Goal: Task Accomplishment & Management: Manage account settings

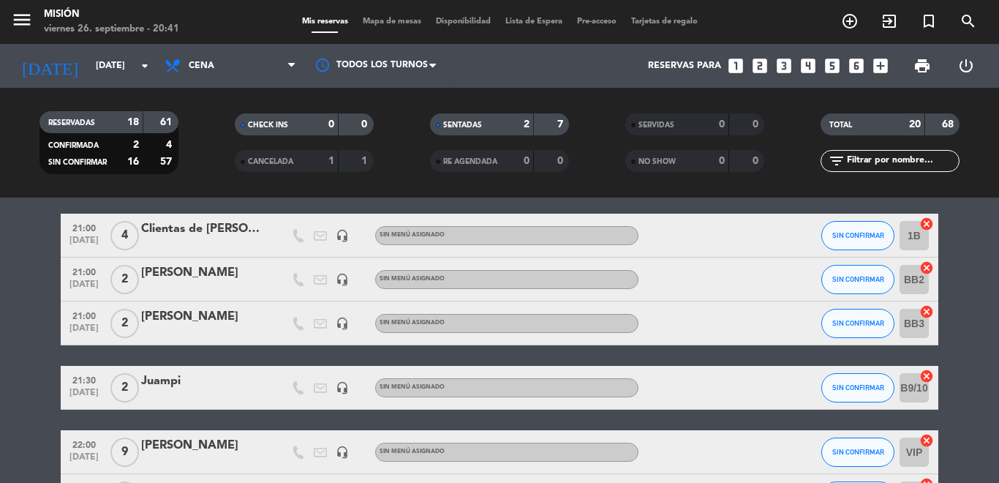
scroll to position [206, 0]
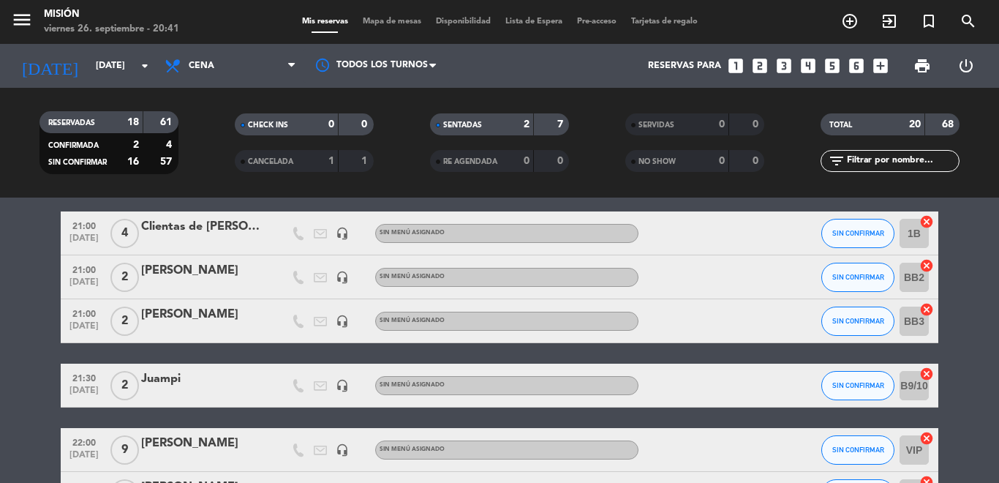
click at [219, 228] on div "Clientas de [PERSON_NAME]" at bounding box center [203, 226] width 124 height 19
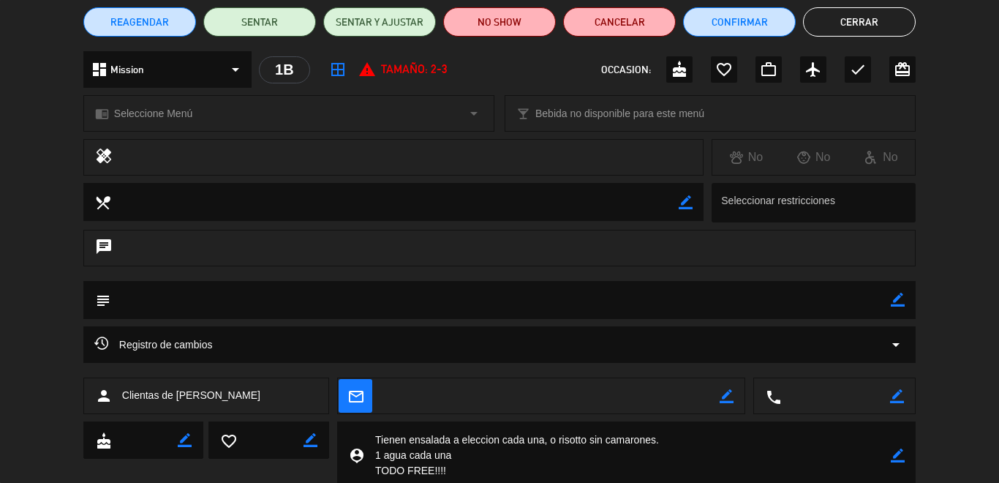
scroll to position [175, 0]
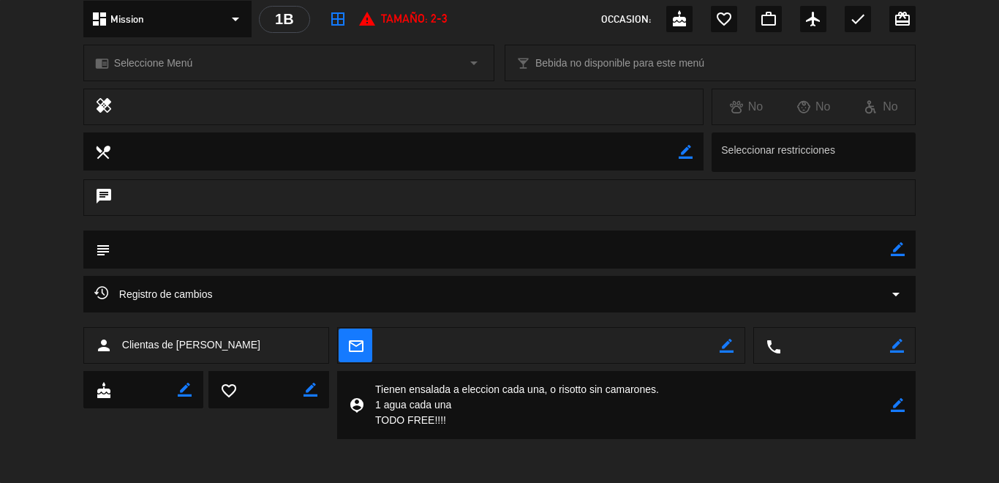
drag, startPoint x: 458, startPoint y: 423, endPoint x: 363, endPoint y: 380, distance: 104.7
click at [363, 380] on div "person_pin border_color" at bounding box center [626, 405] width 579 height 68
click at [893, 252] on icon "border_color" at bounding box center [898, 249] width 14 height 14
paste textarea "Tienen ensalada a eleccion cada una, o risotto sin camarones. 1 agua cada una T…"
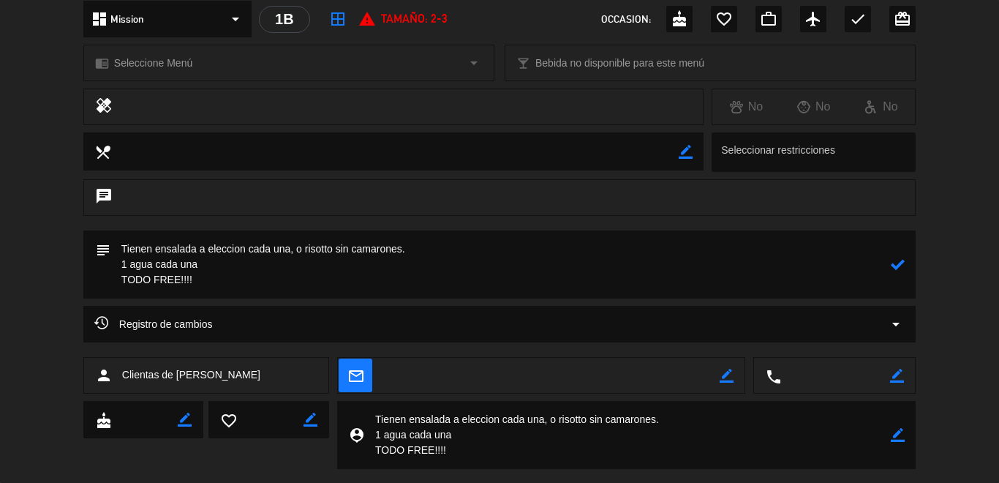
type textarea "Tienen ensalada a eleccion cada una, o risotto sin camarones. 1 agua cada una T…"
click at [898, 265] on icon at bounding box center [898, 264] width 14 height 14
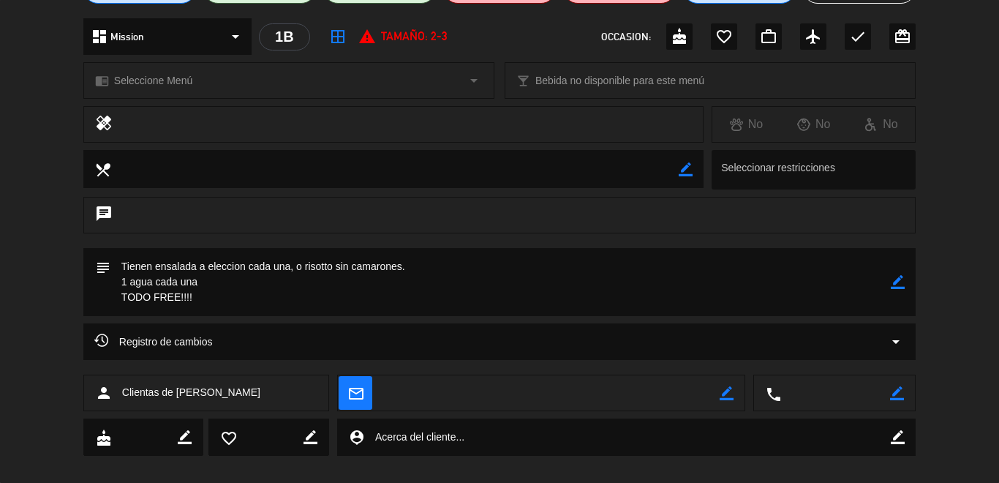
scroll to position [99, 0]
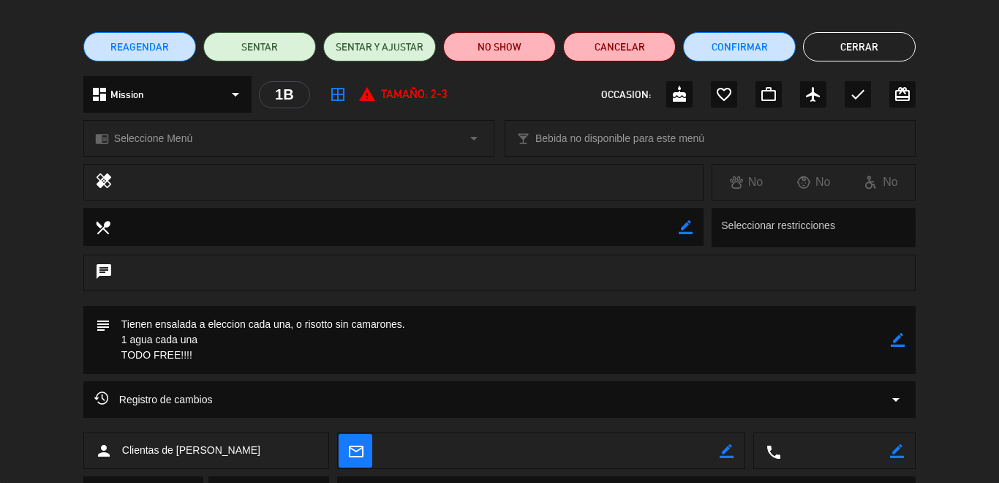
click at [833, 53] on button "Cerrar" at bounding box center [859, 46] width 113 height 29
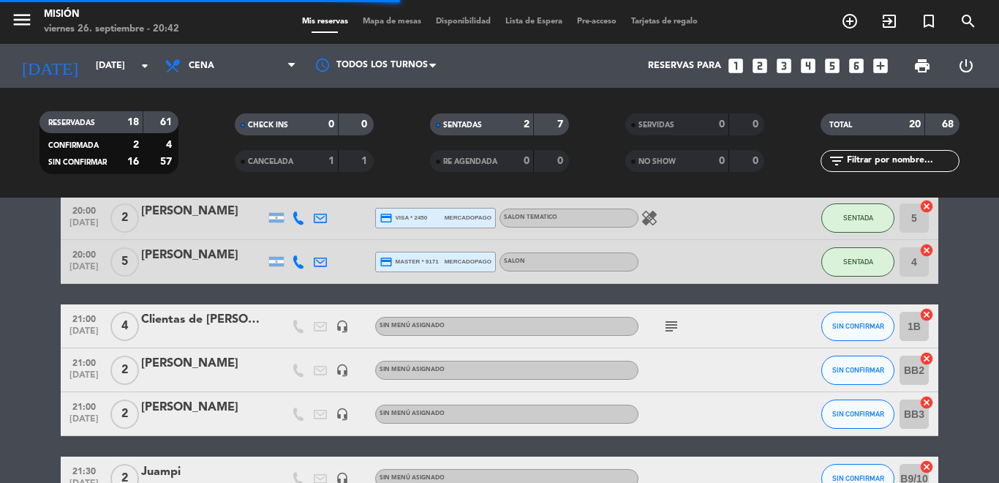
scroll to position [115, 0]
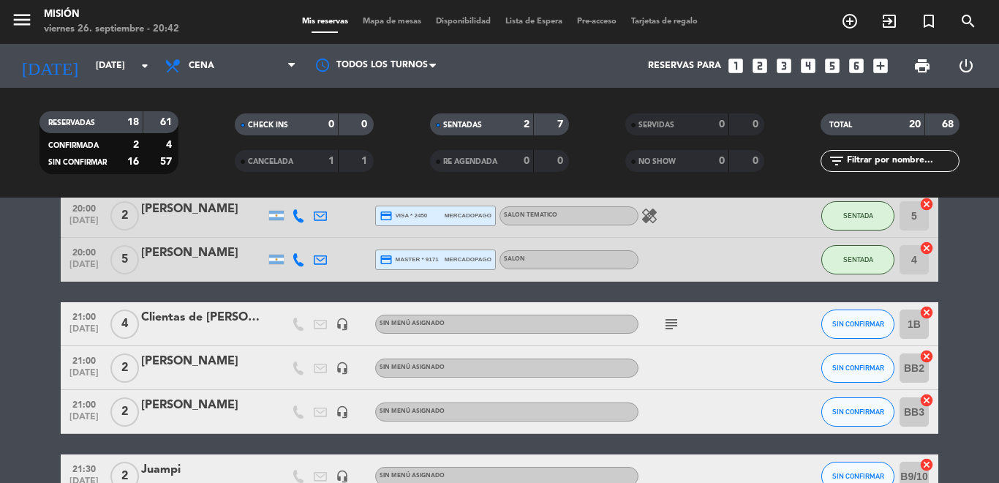
click at [668, 326] on icon "subject" at bounding box center [672, 324] width 18 height 18
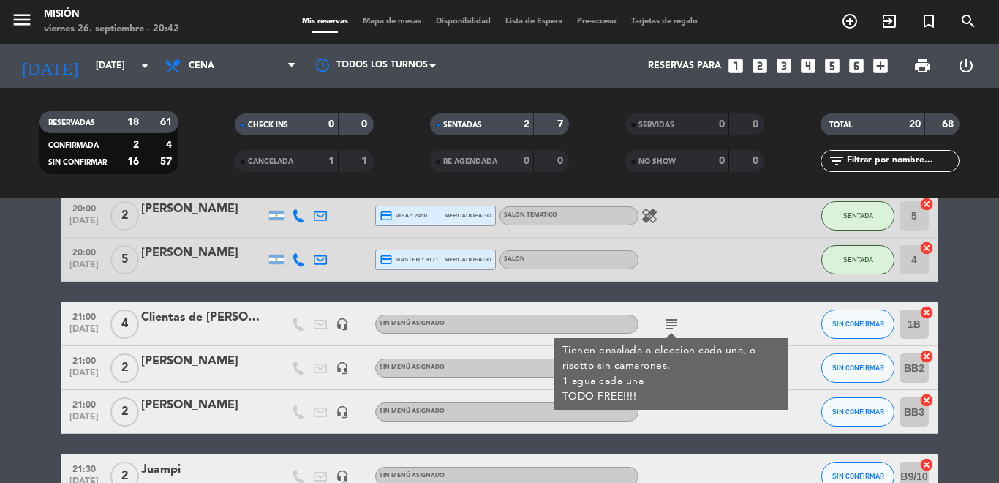
click at [219, 363] on div "[PERSON_NAME]" at bounding box center [203, 361] width 124 height 19
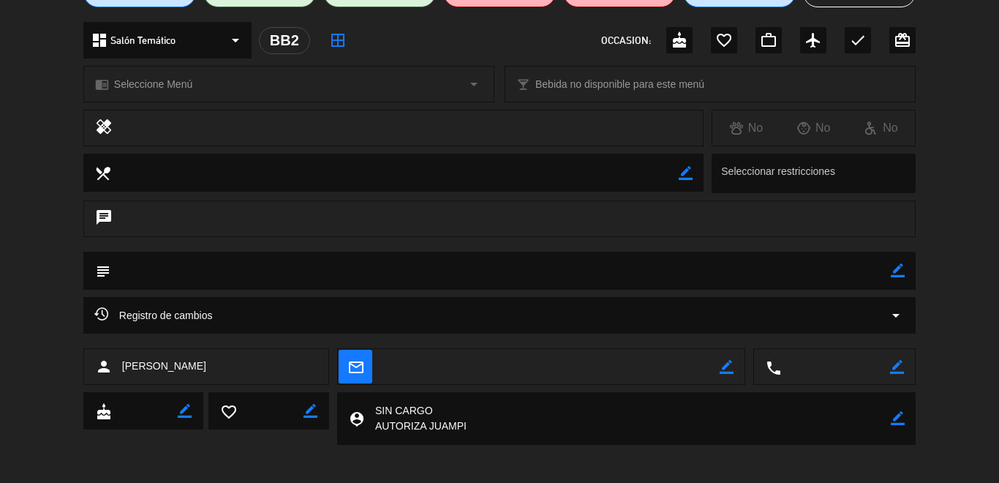
scroll to position [159, 0]
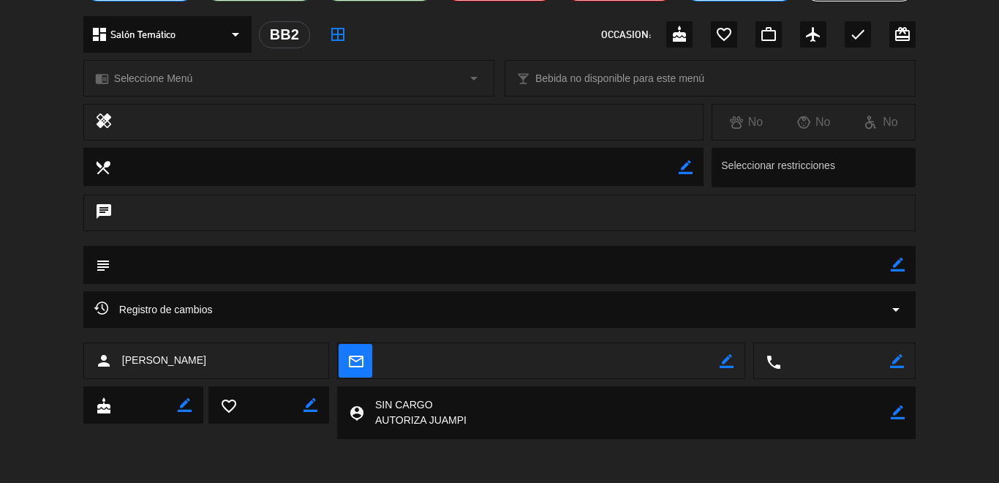
drag, startPoint x: 482, startPoint y: 425, endPoint x: 334, endPoint y: 398, distance: 150.9
click at [334, 398] on div "cake border_color favorite_border border_color person_pin border_color" at bounding box center [499, 412] width 832 height 53
click at [904, 261] on icon "border_color" at bounding box center [898, 264] width 14 height 14
paste textarea "SIN CARGO AUTORIZA JUAMPI"
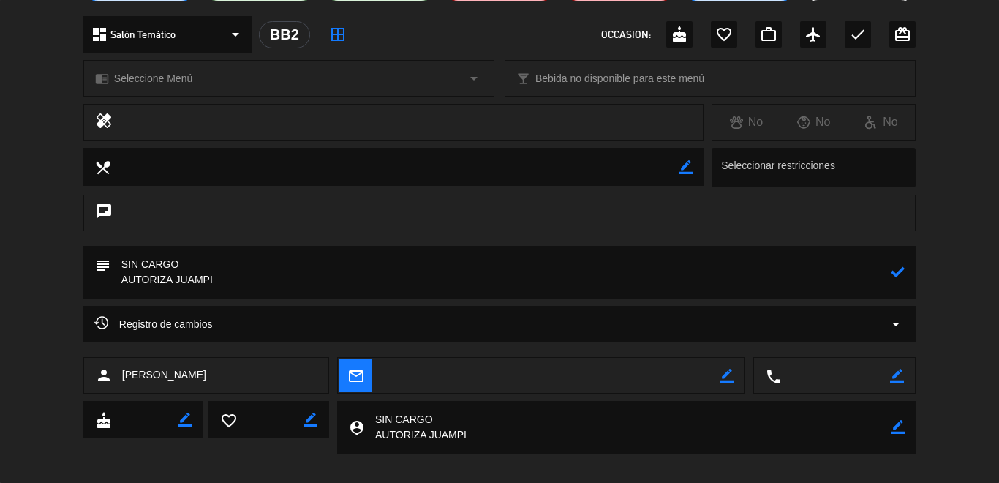
type textarea "SIN CARGO AUTORIZA JUAMPI"
click at [902, 268] on icon at bounding box center [898, 272] width 14 height 14
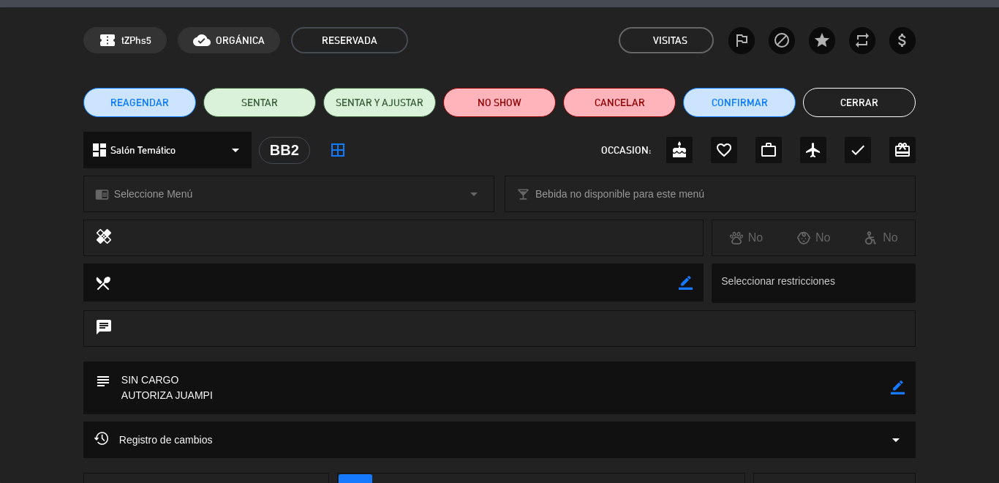
scroll to position [26, 0]
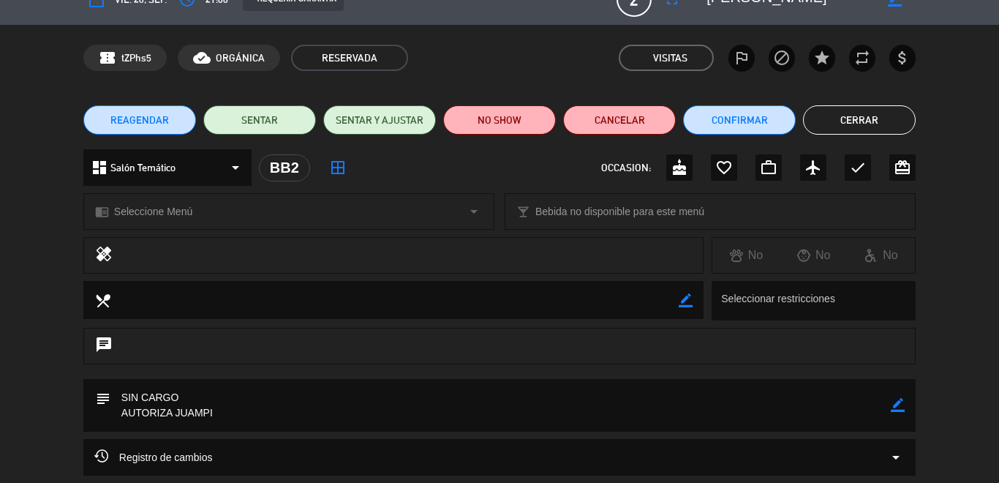
click at [848, 122] on button "Cerrar" at bounding box center [859, 119] width 113 height 29
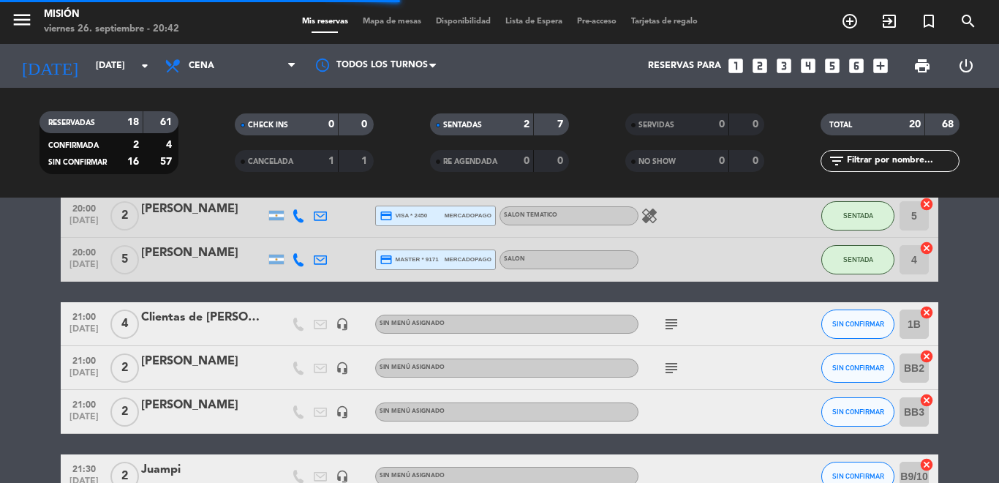
click at [196, 405] on div "[PERSON_NAME]" at bounding box center [203, 405] width 124 height 19
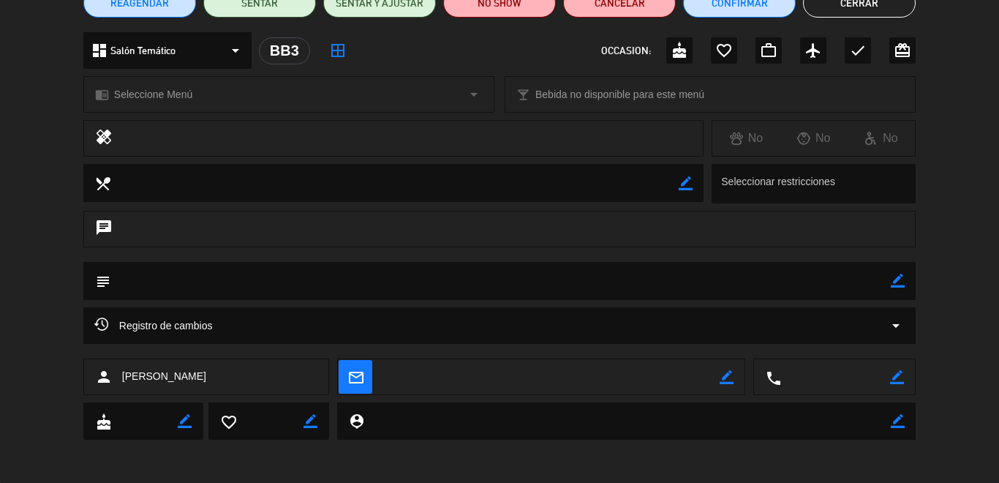
scroll to position [86, 0]
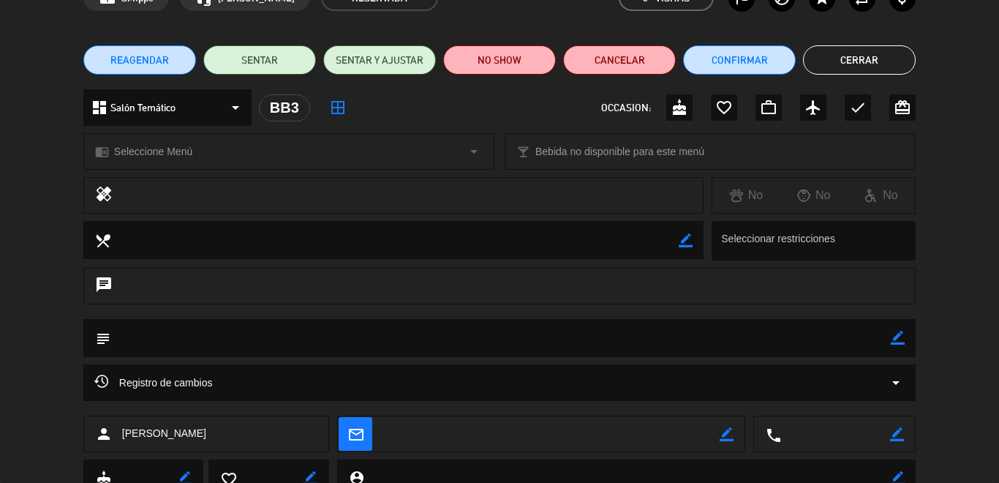
click at [816, 70] on button "Cerrar" at bounding box center [859, 59] width 113 height 29
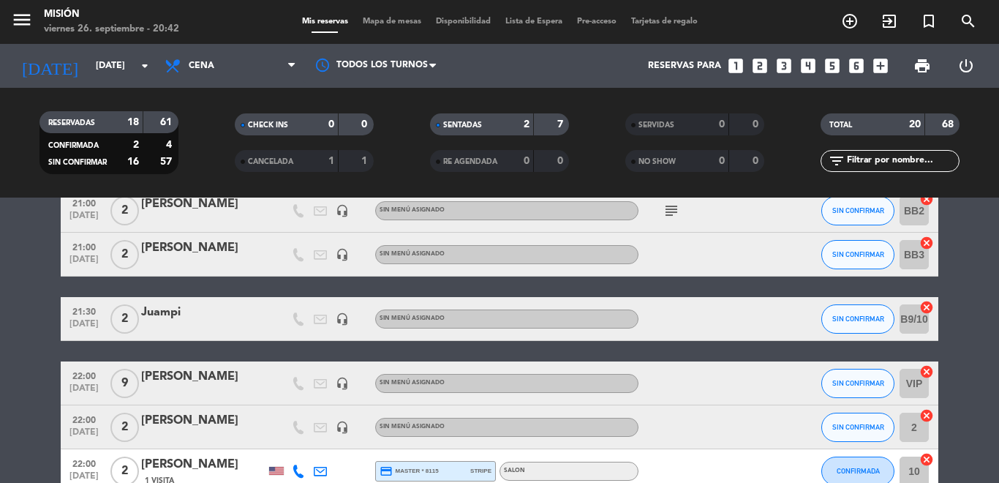
scroll to position [273, 0]
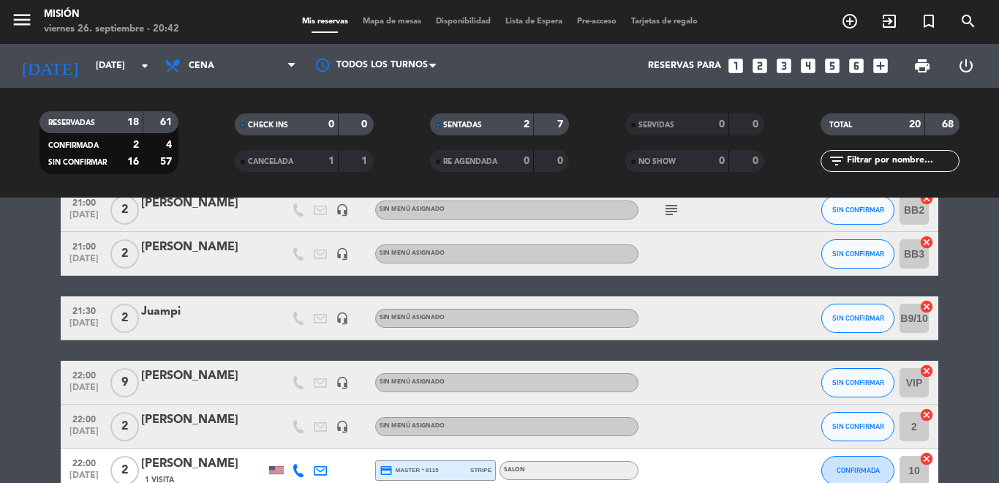
click at [168, 298] on div "21:30 [DATE] 2 Juampi headset_mic Sin menú asignado SIN CONFIRMAR B9/10 cancel" at bounding box center [500, 318] width 878 height 44
click at [168, 313] on div "Juampi" at bounding box center [203, 311] width 124 height 19
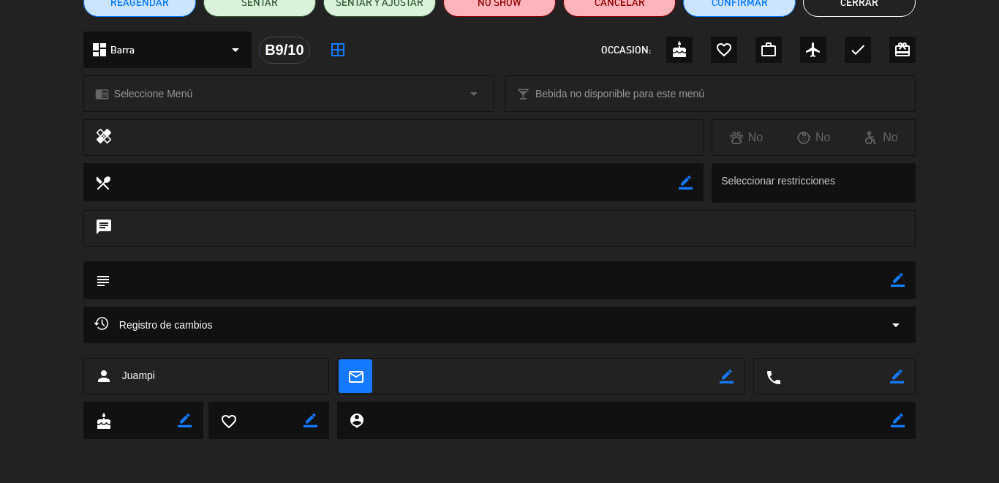
scroll to position [0, 0]
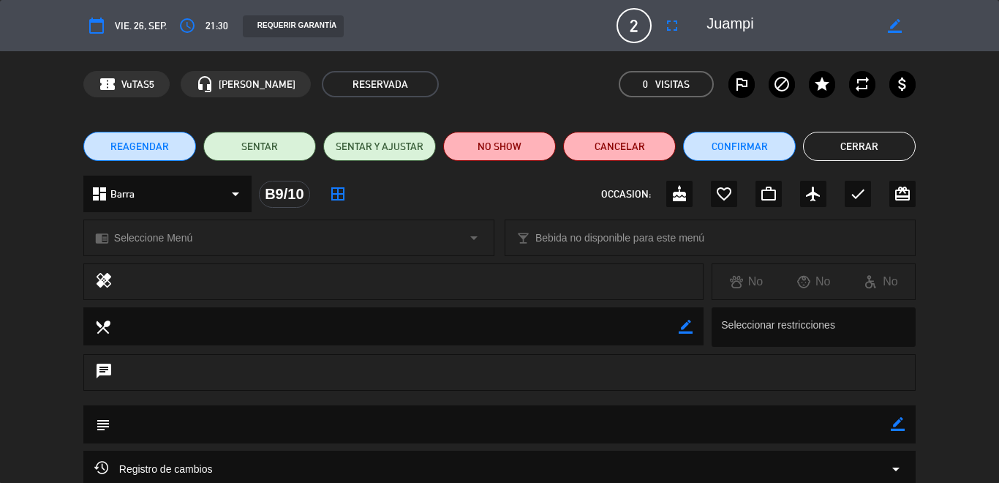
click at [835, 158] on button "Cerrar" at bounding box center [859, 146] width 113 height 29
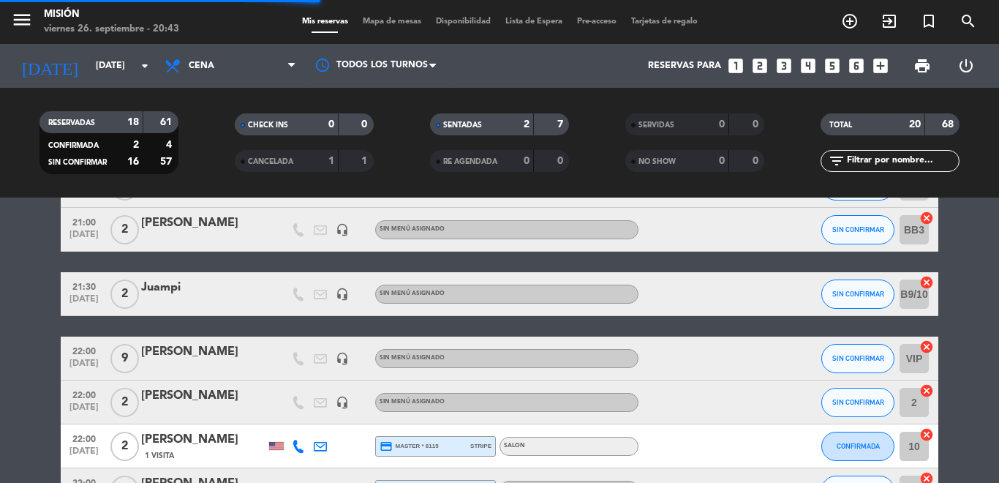
scroll to position [298, 0]
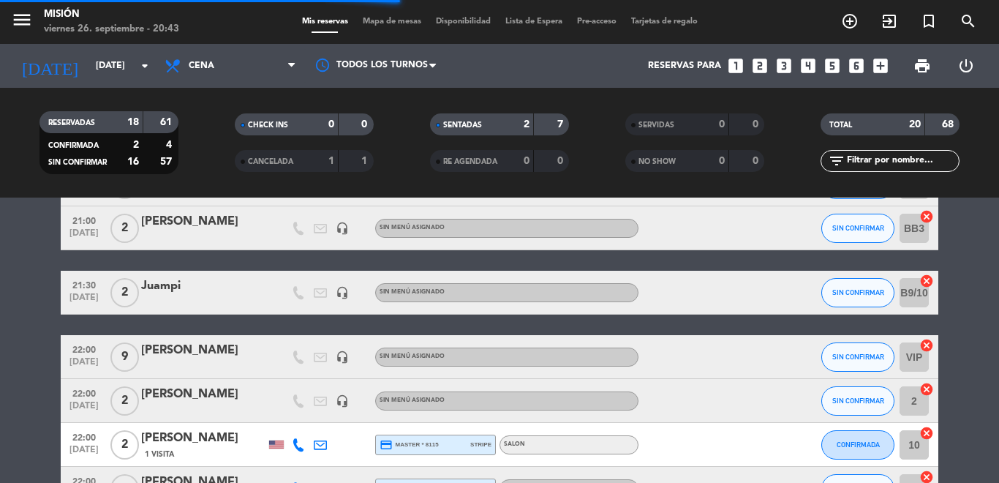
click at [191, 347] on div "[PERSON_NAME]" at bounding box center [203, 350] width 124 height 19
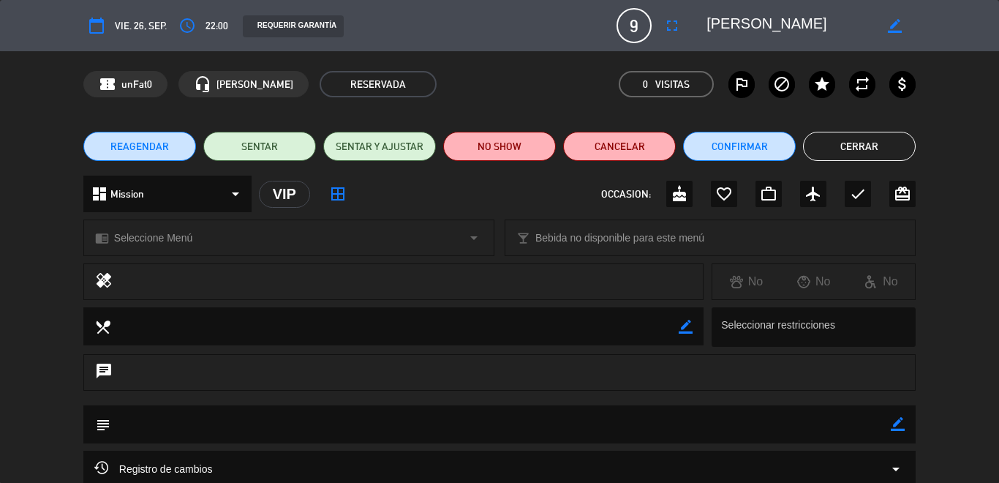
scroll to position [144, 0]
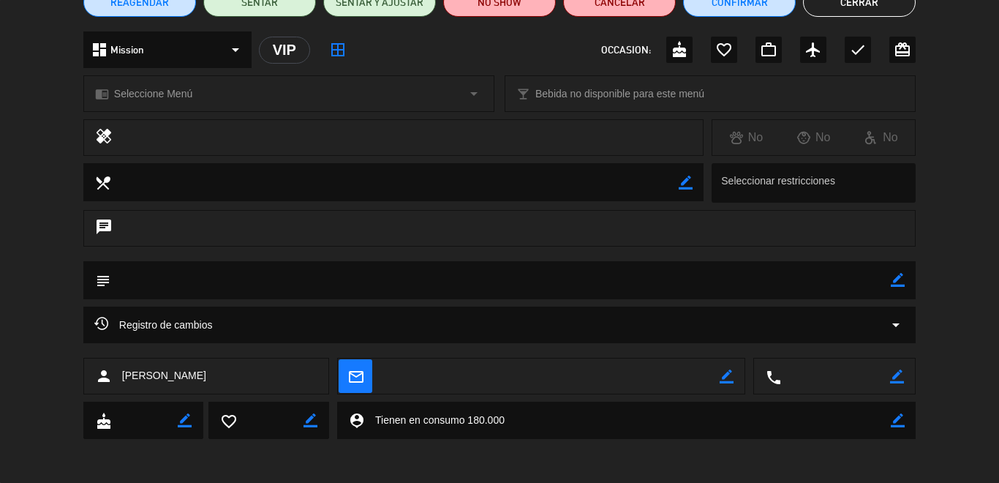
drag, startPoint x: 528, startPoint y: 421, endPoint x: 195, endPoint y: 421, distance: 333.5
click at [195, 421] on div "cake border_color favorite_border border_color person_pin border_color" at bounding box center [499, 420] width 832 height 37
click at [900, 282] on icon "border_color" at bounding box center [898, 280] width 14 height 14
paste textarea "Tienen en consumo 180.000"
click at [902, 285] on icon at bounding box center [898, 280] width 14 height 14
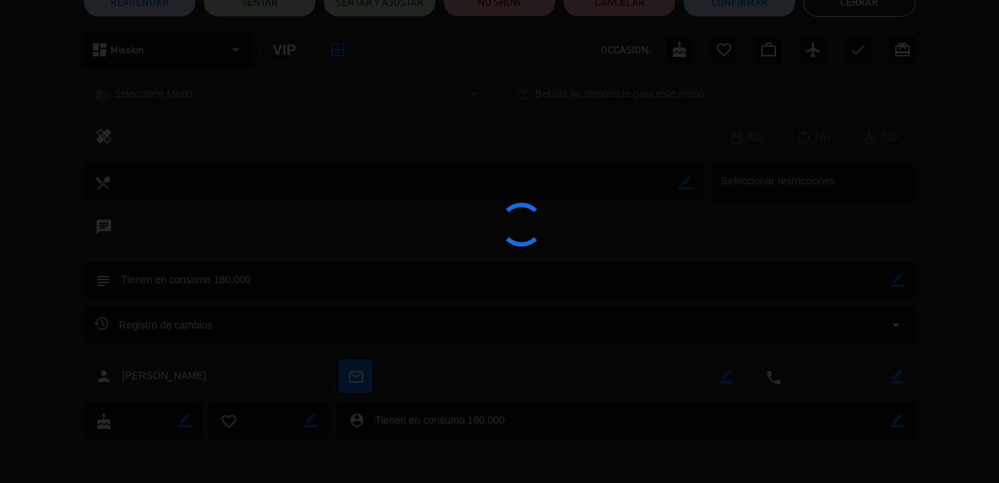
type textarea "Tienen en consumo 180.000"
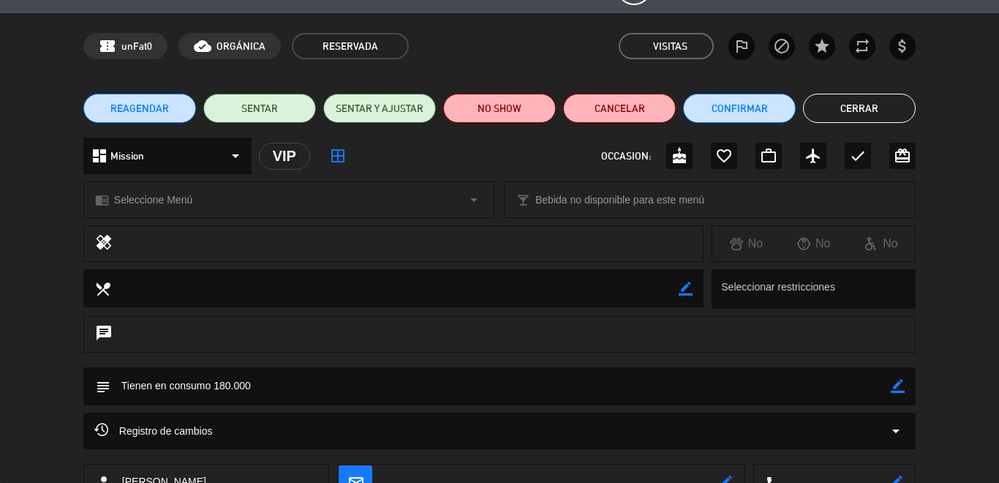
scroll to position [0, 0]
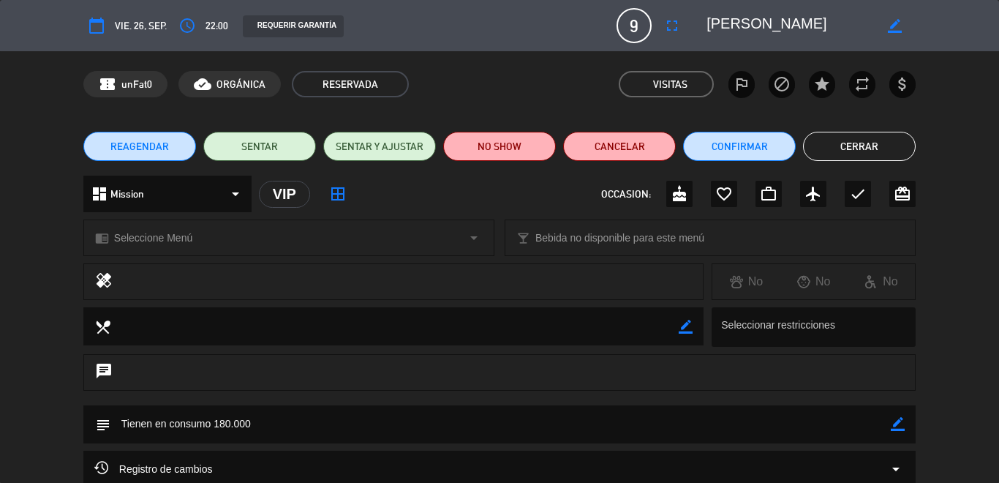
click at [875, 149] on button "Cerrar" at bounding box center [859, 146] width 113 height 29
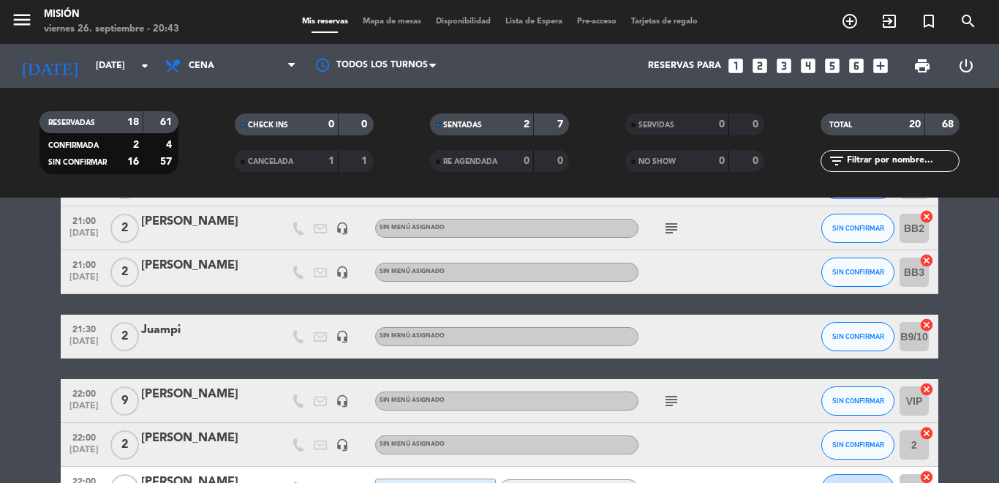
scroll to position [287, 0]
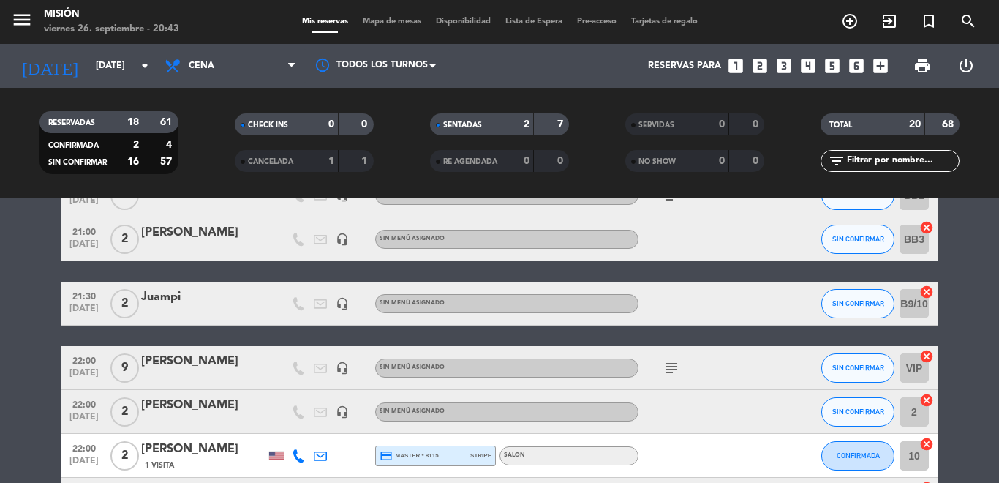
click at [203, 412] on div "[PERSON_NAME]" at bounding box center [203, 405] width 124 height 19
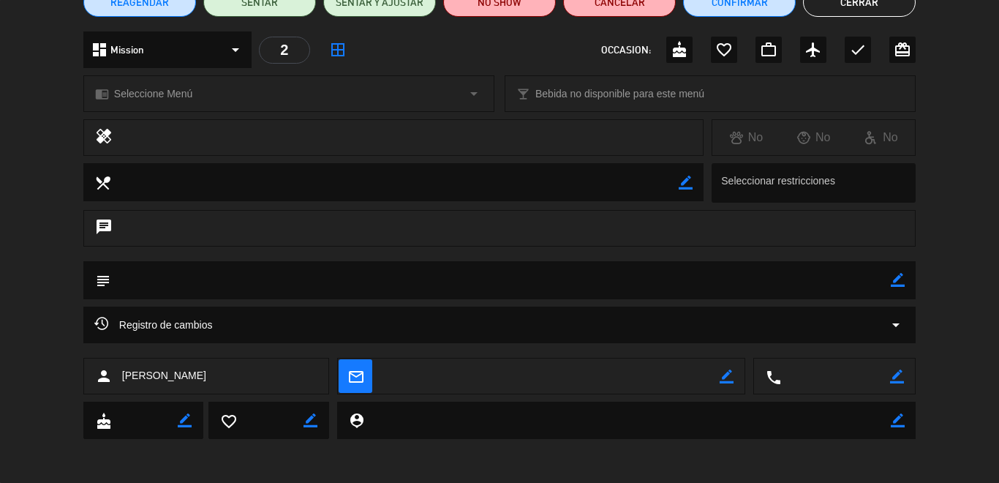
scroll to position [12, 0]
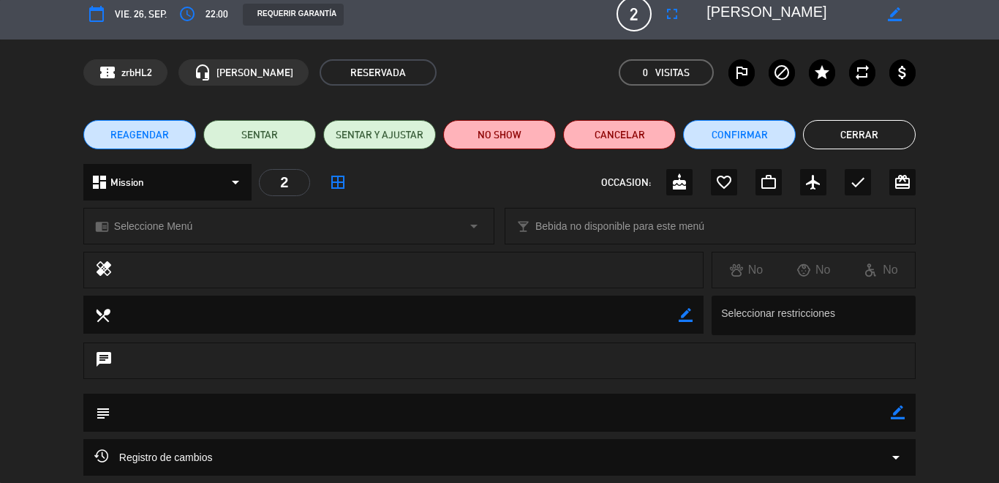
click at [828, 143] on button "Cerrar" at bounding box center [859, 134] width 113 height 29
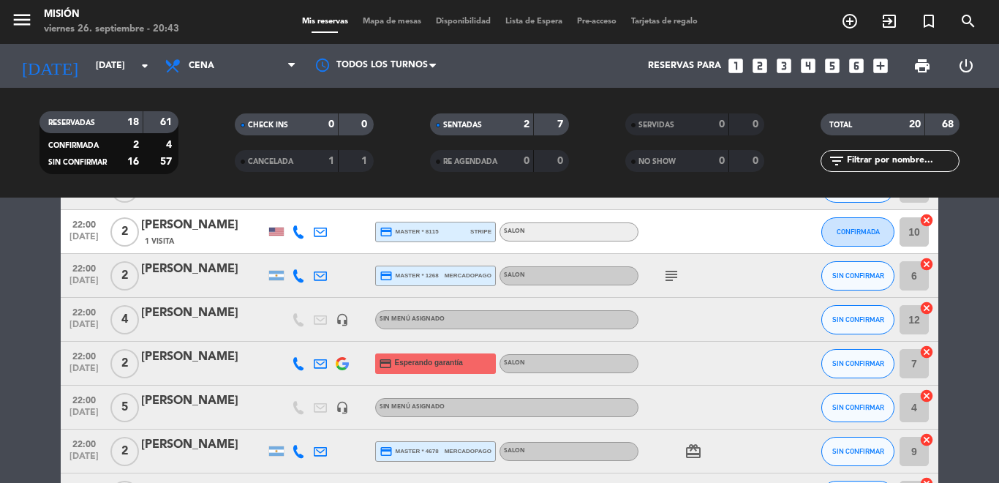
scroll to position [518, 0]
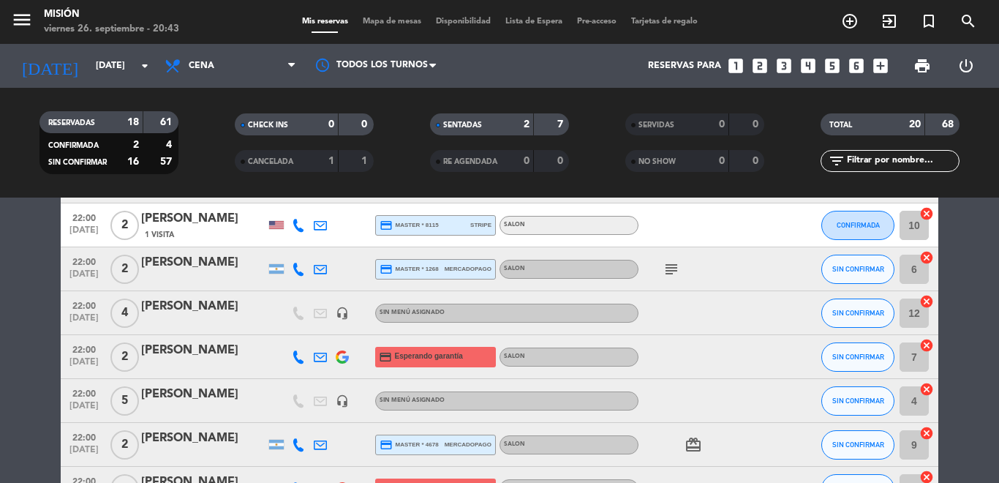
click at [169, 391] on div "[PERSON_NAME]" at bounding box center [203, 394] width 124 height 19
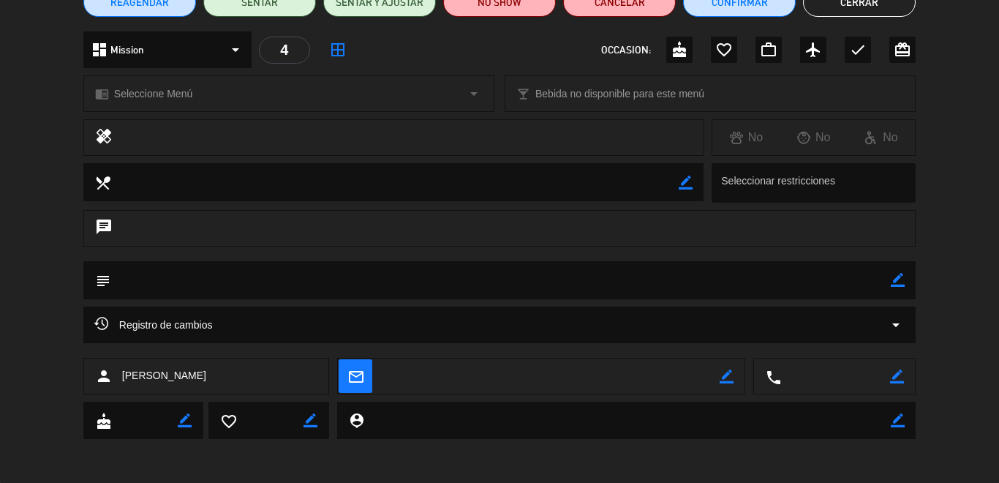
scroll to position [64, 0]
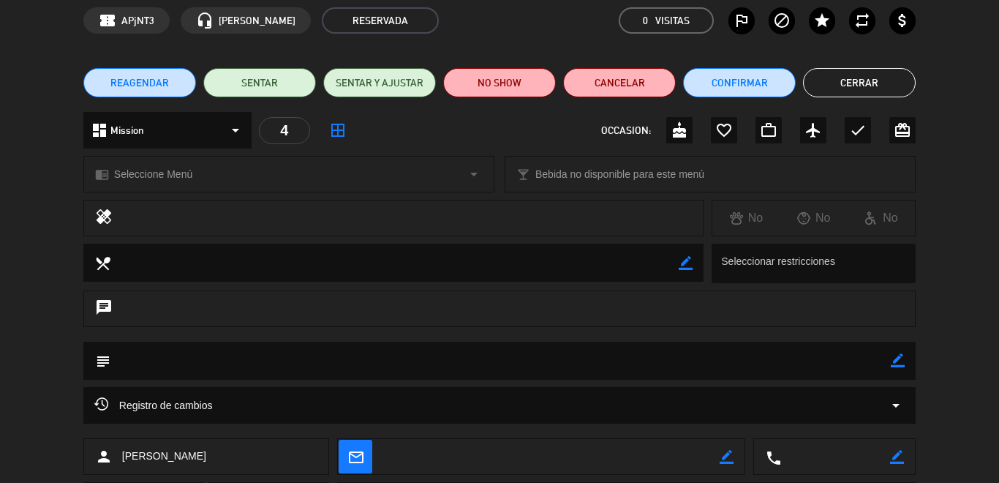
click at [838, 88] on button "Cerrar" at bounding box center [859, 82] width 113 height 29
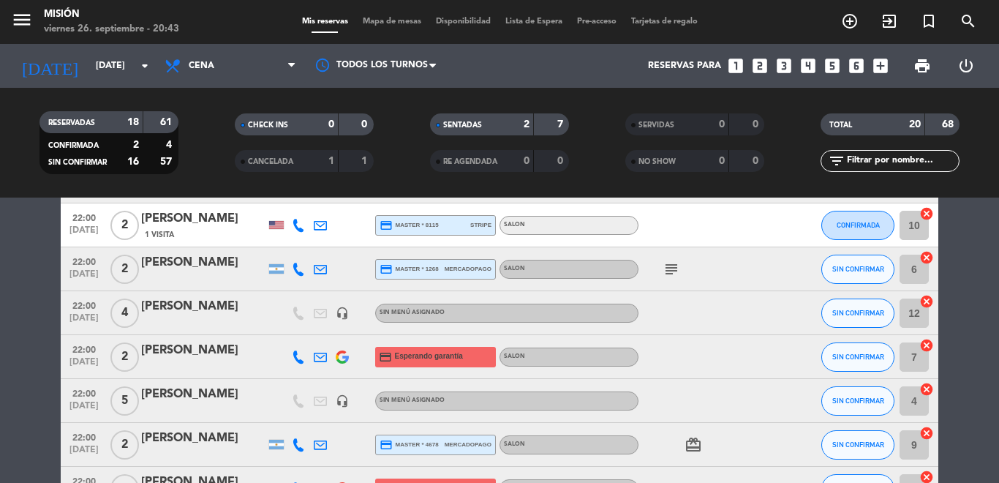
click at [172, 304] on div "[PERSON_NAME]" at bounding box center [203, 306] width 124 height 19
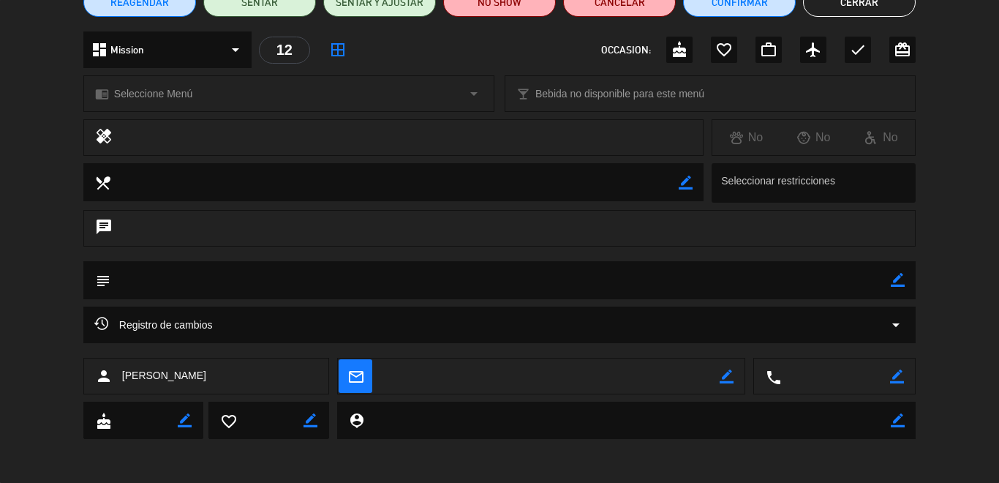
scroll to position [0, 0]
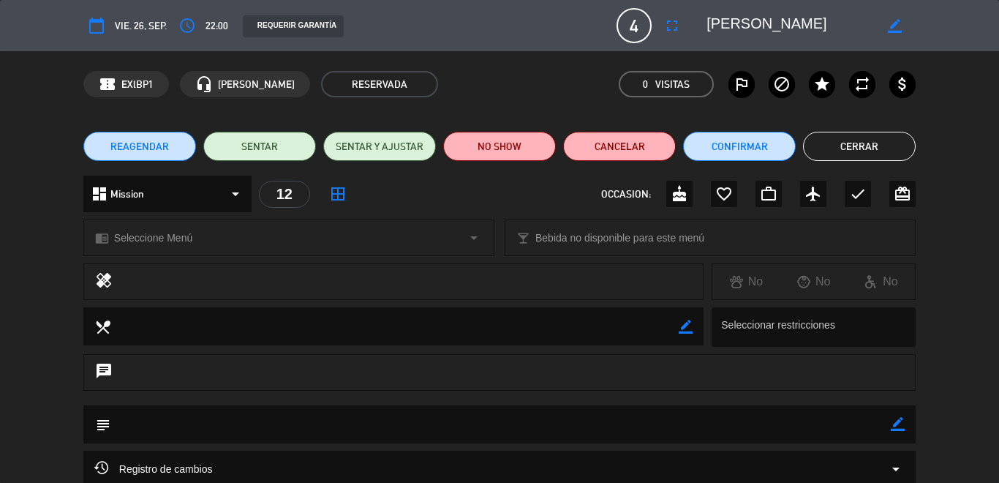
click at [846, 153] on button "Cerrar" at bounding box center [859, 146] width 113 height 29
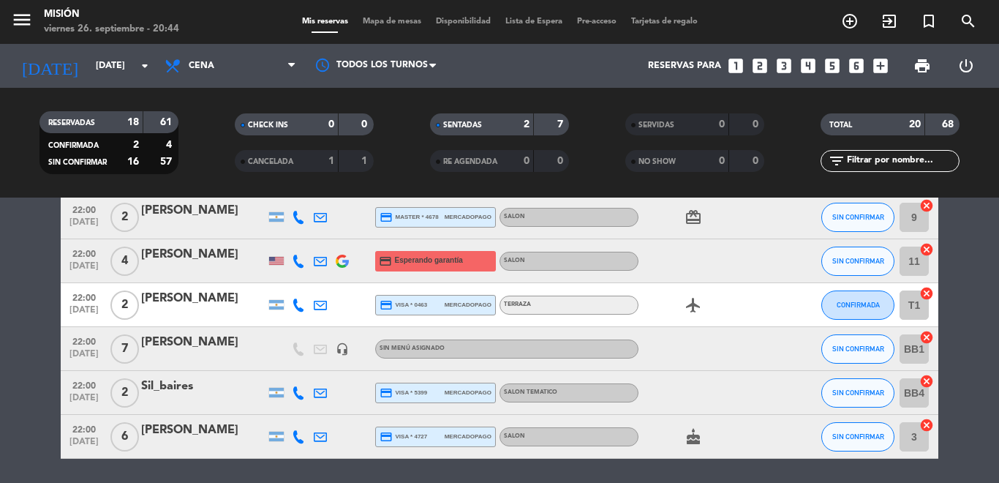
scroll to position [765, 0]
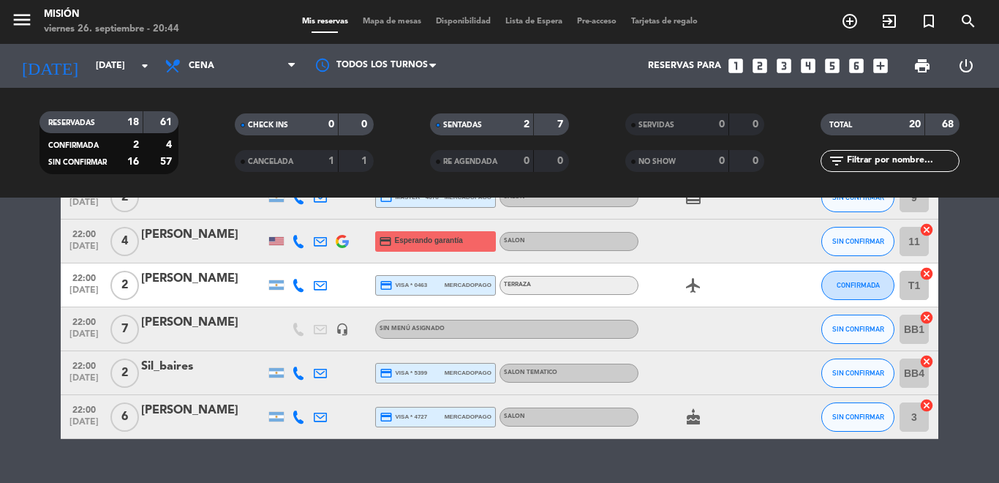
click at [181, 325] on div "[PERSON_NAME]" at bounding box center [203, 322] width 124 height 19
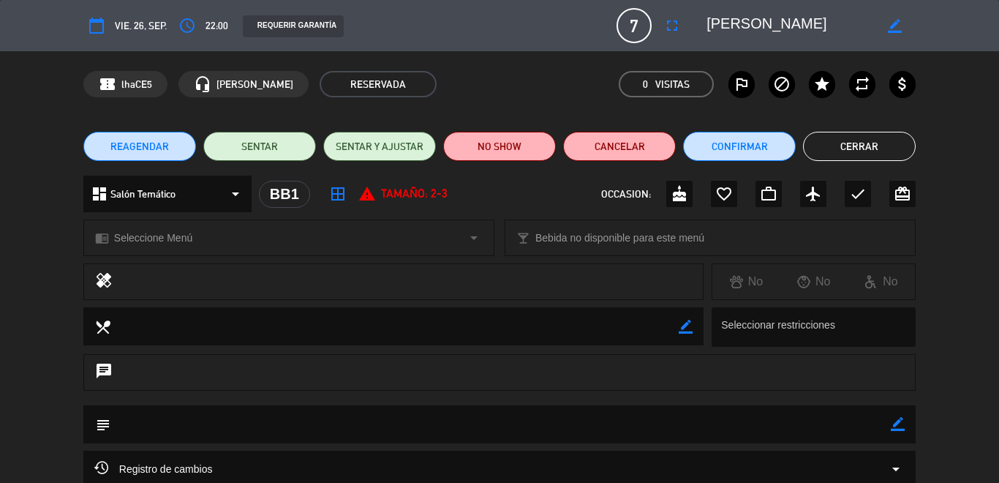
scroll to position [144, 0]
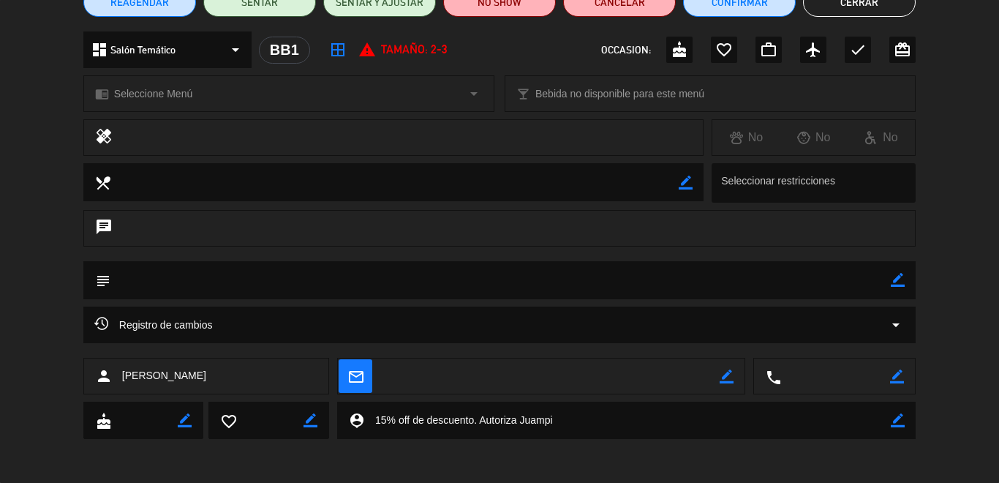
drag, startPoint x: 573, startPoint y: 419, endPoint x: 241, endPoint y: 419, distance: 331.3
click at [241, 419] on div "cake border_color favorite_border border_color person_pin border_color" at bounding box center [499, 420] width 832 height 37
click at [896, 282] on icon "border_color" at bounding box center [898, 280] width 14 height 14
click at [159, 290] on textarea at bounding box center [500, 279] width 780 height 37
paste textarea "15% off de descuento. Autoriza Juampi"
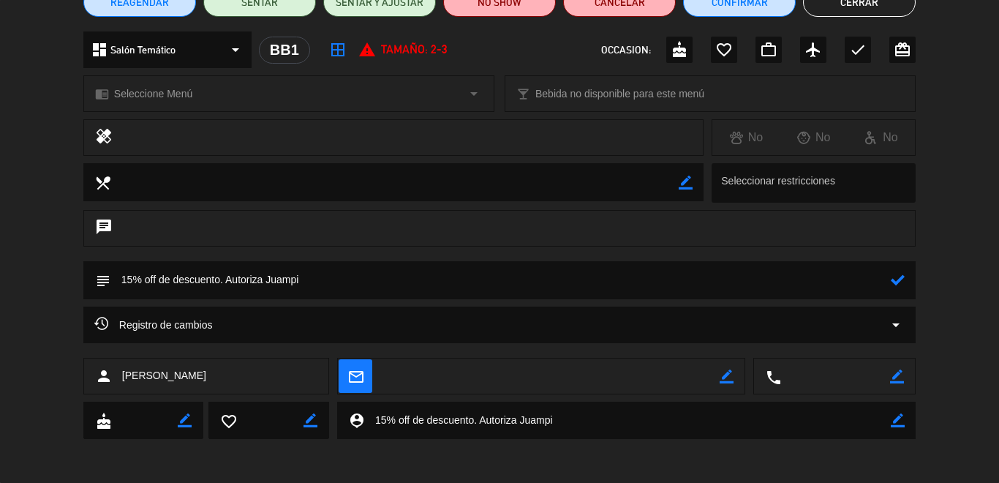
click at [904, 281] on icon at bounding box center [898, 280] width 14 height 14
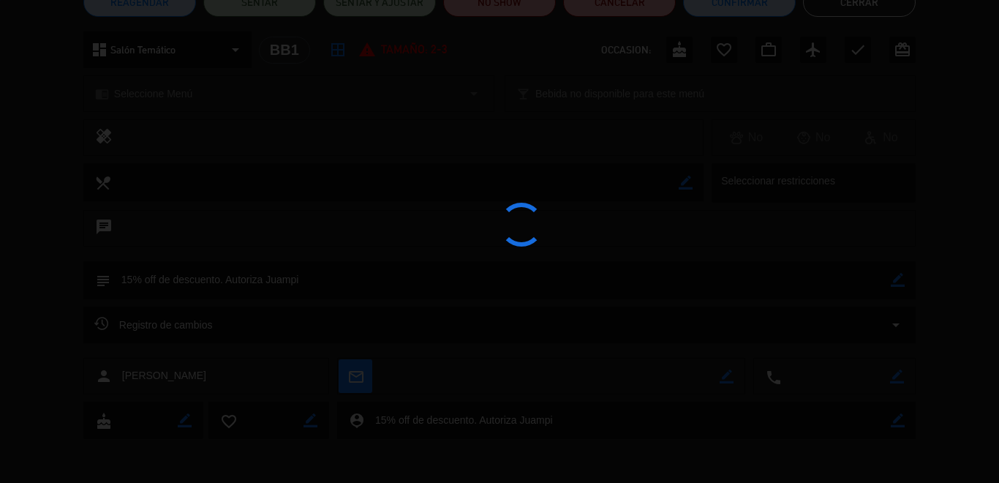
type textarea "15% off de descuento. Autoriza Juampi"
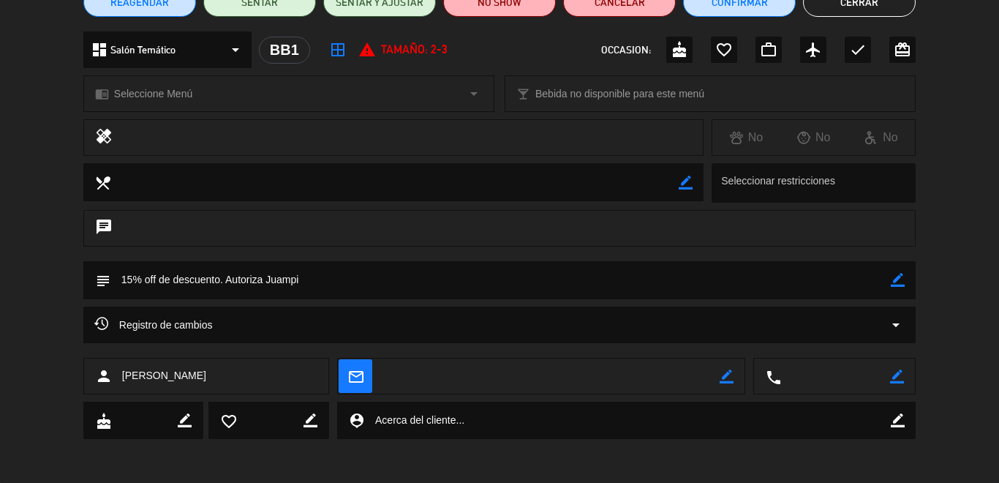
click at [813, 10] on button "Cerrar" at bounding box center [859, 2] width 113 height 29
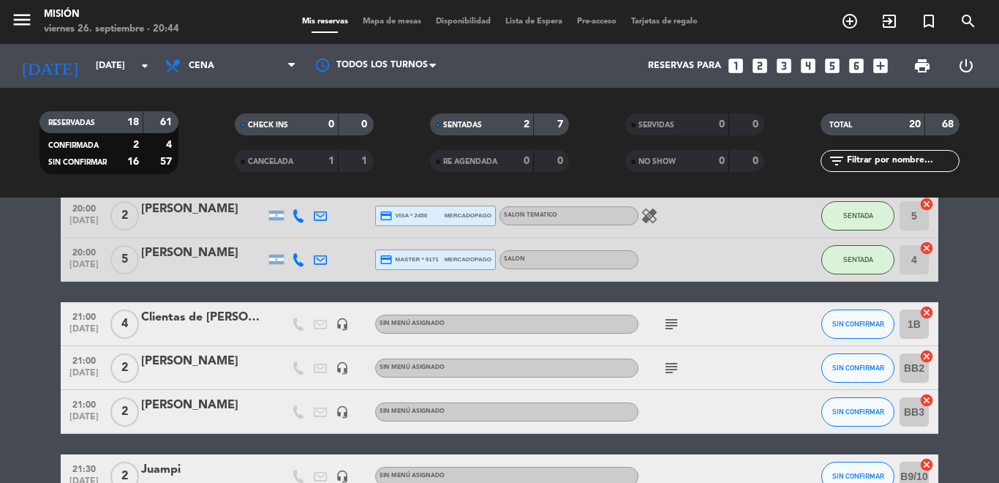
scroll to position [110, 0]
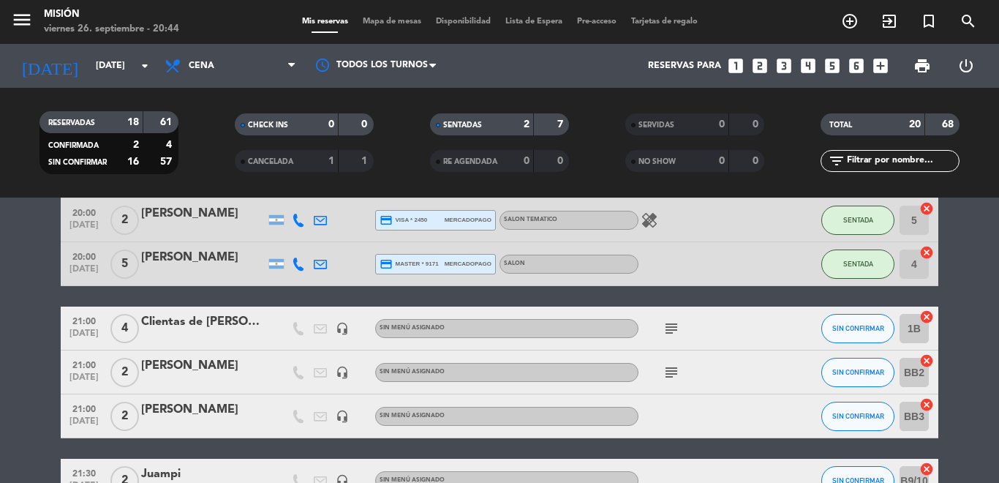
click at [252, 318] on div "Clientas de [PERSON_NAME]" at bounding box center [203, 321] width 124 height 19
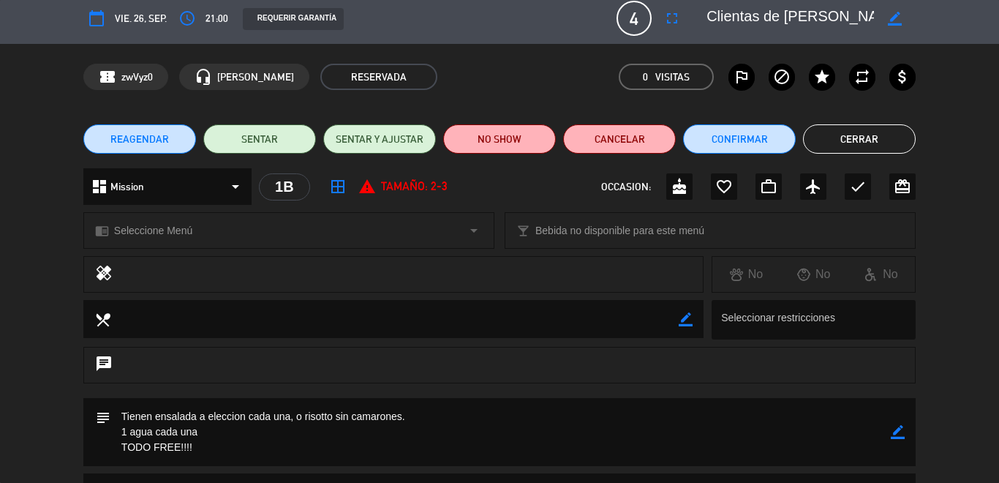
scroll to position [0, 0]
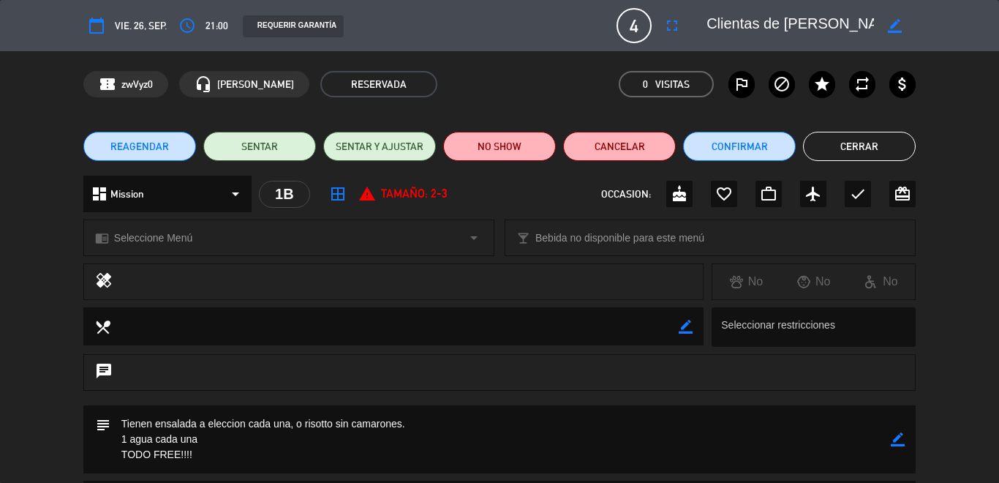
click at [892, 31] on icon "border_color" at bounding box center [895, 26] width 14 height 14
click at [836, 145] on button "Cerrar" at bounding box center [859, 146] width 113 height 29
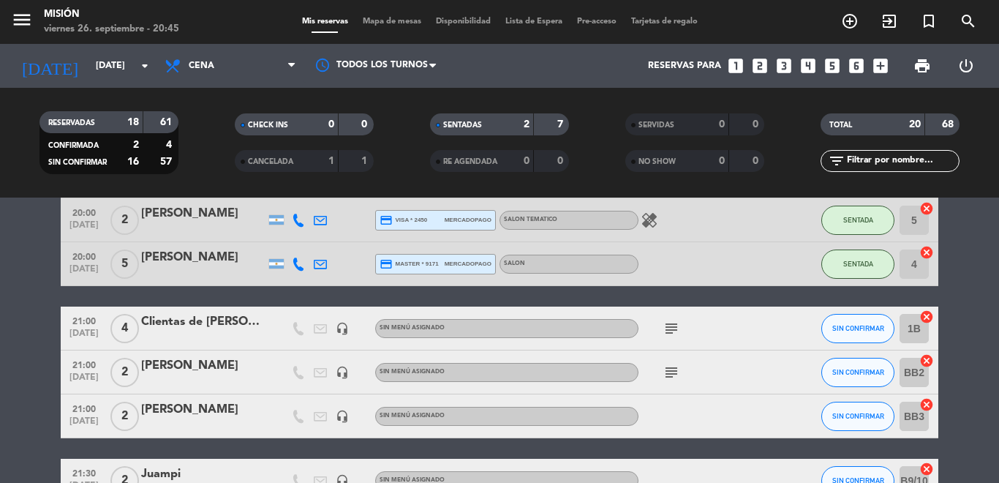
click at [674, 324] on icon "subject" at bounding box center [672, 329] width 18 height 18
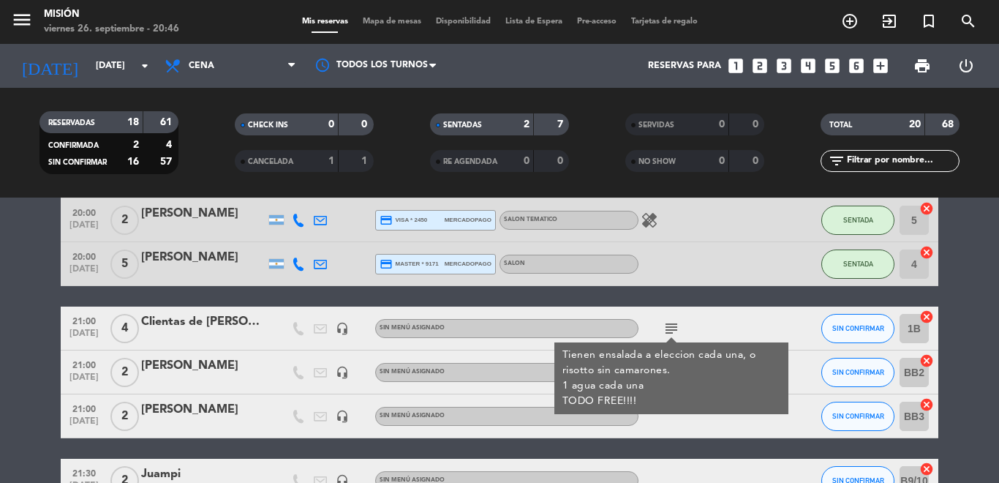
click at [258, 385] on div at bounding box center [203, 382] width 124 height 12
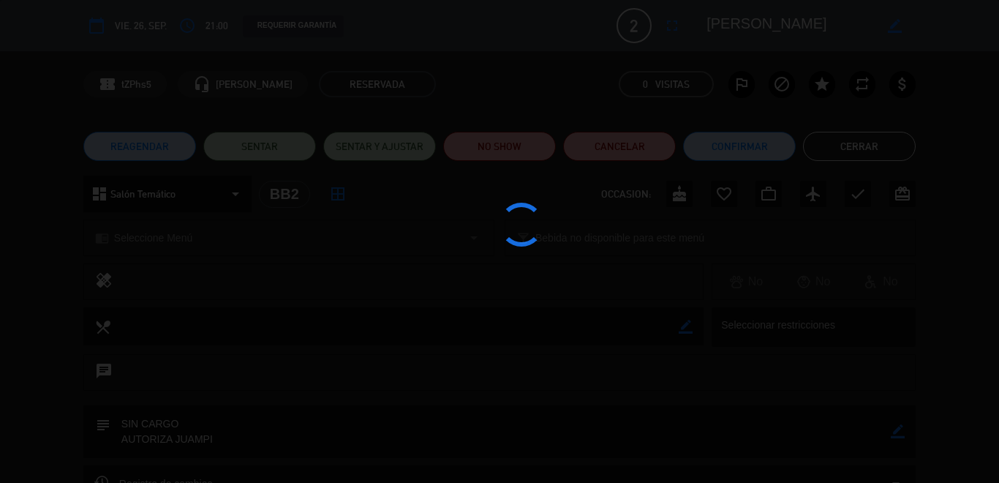
click at [835, 143] on div at bounding box center [499, 241] width 999 height 483
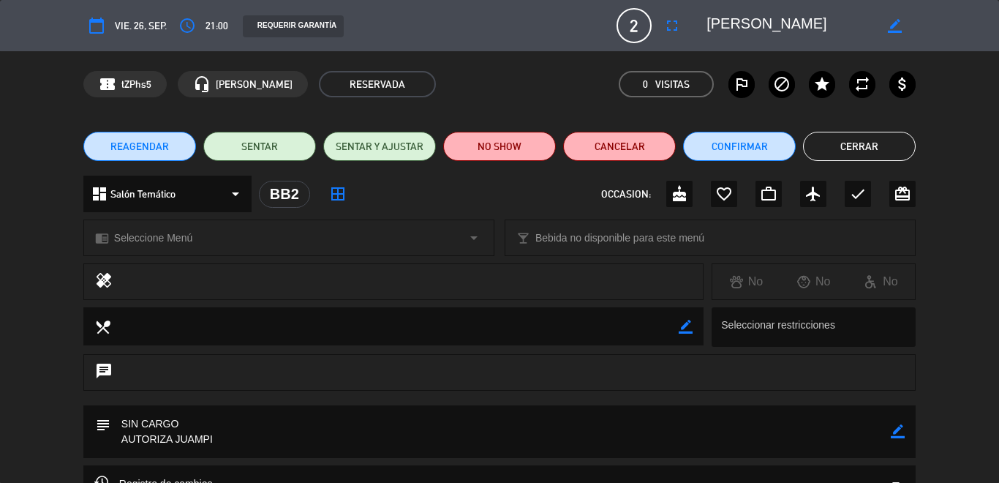
click at [862, 144] on button "Cerrar" at bounding box center [859, 146] width 113 height 29
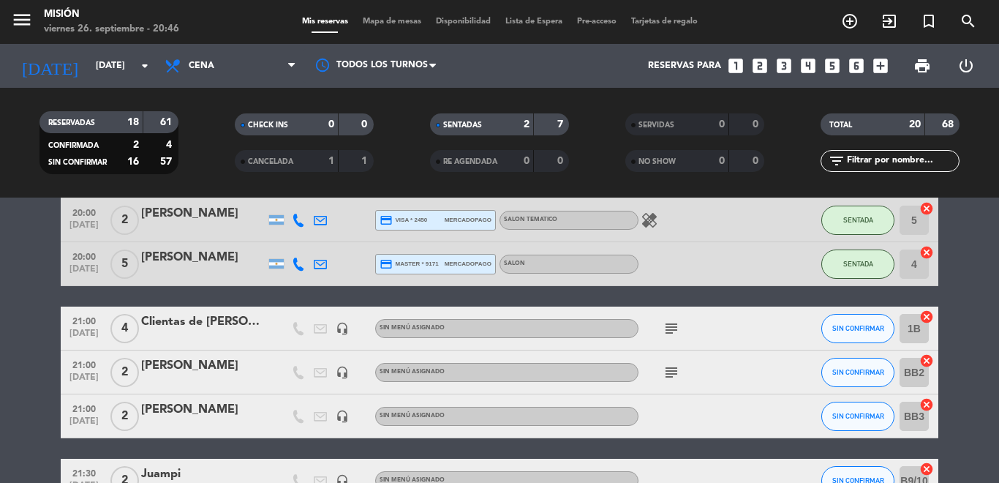
click at [671, 372] on icon "subject" at bounding box center [672, 372] width 18 height 18
click at [709, 410] on div at bounding box center [704, 415] width 132 height 43
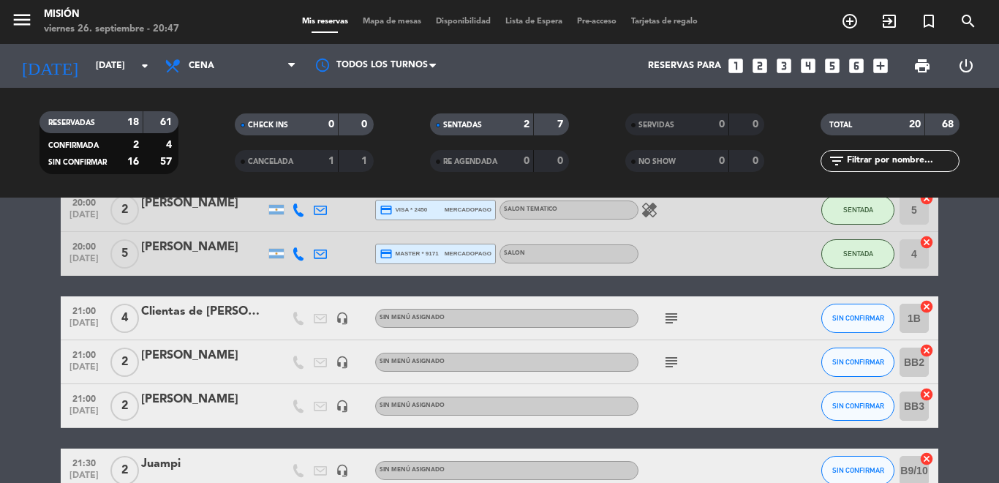
click at [677, 366] on icon "subject" at bounding box center [672, 362] width 18 height 18
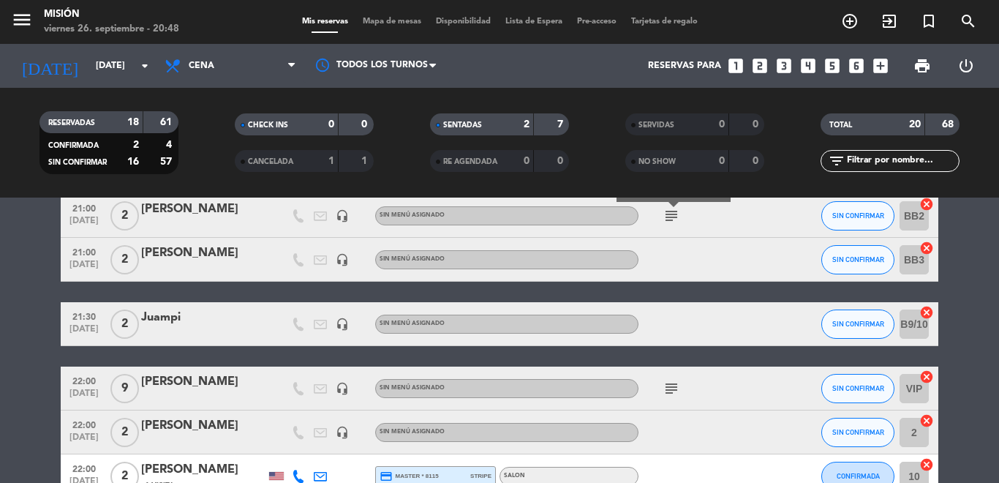
click at [674, 403] on div "subject" at bounding box center [704, 387] width 132 height 43
click at [672, 388] on icon "subject" at bounding box center [672, 389] width 18 height 18
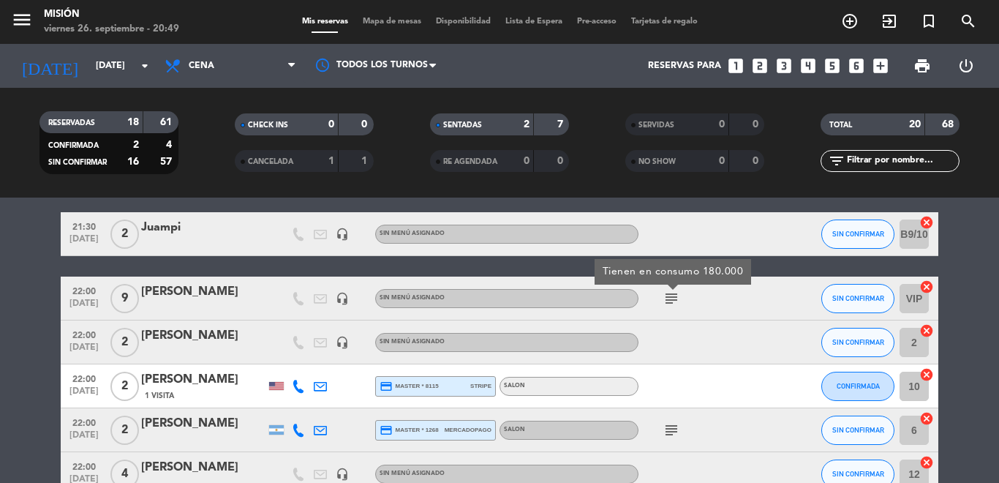
scroll to position [391, 0]
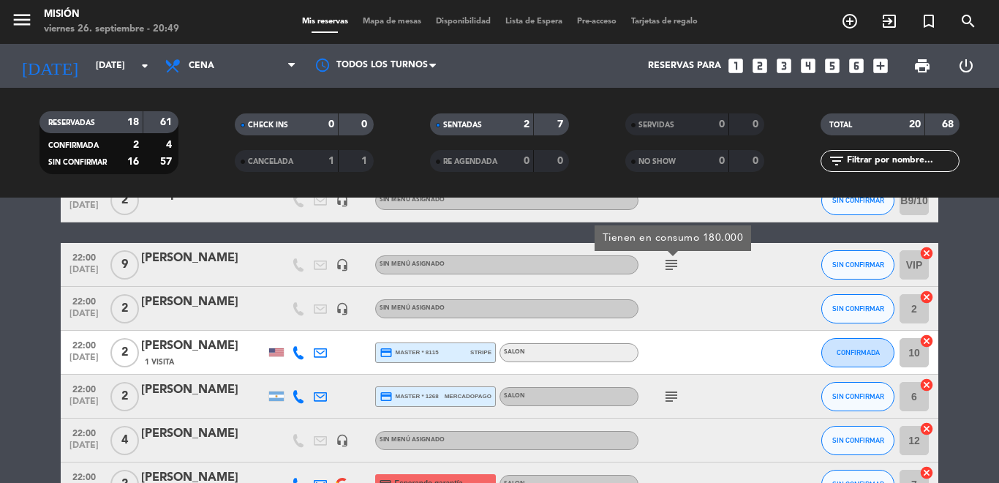
click at [672, 400] on icon "subject" at bounding box center [672, 397] width 18 height 18
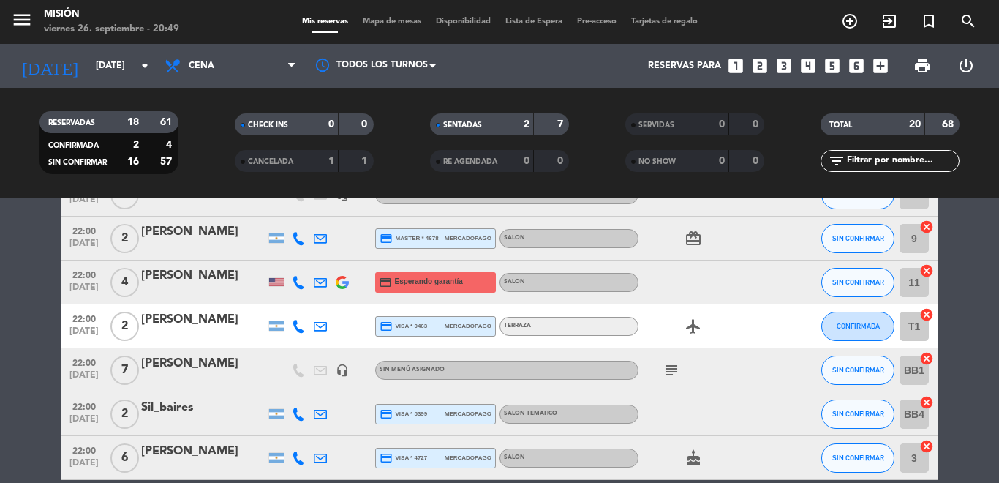
scroll to position [723, 0]
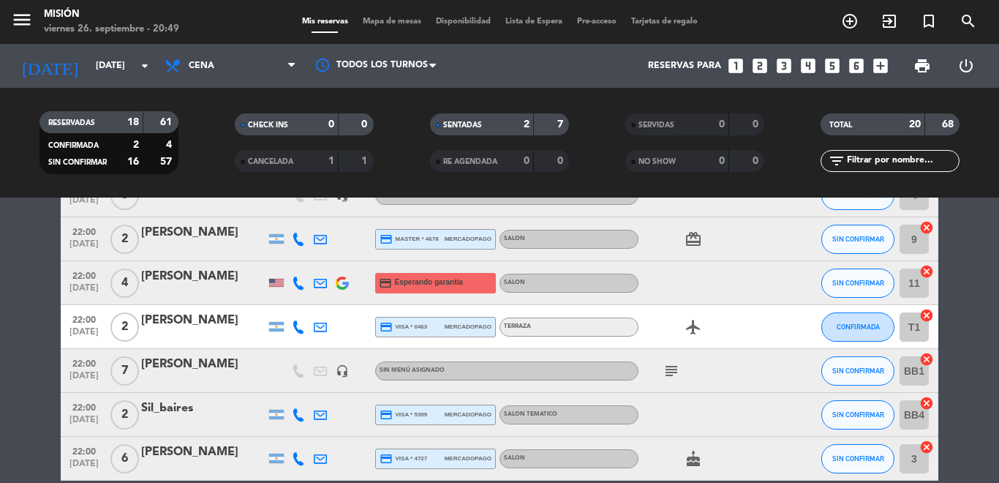
click at [673, 371] on icon "subject" at bounding box center [672, 371] width 18 height 18
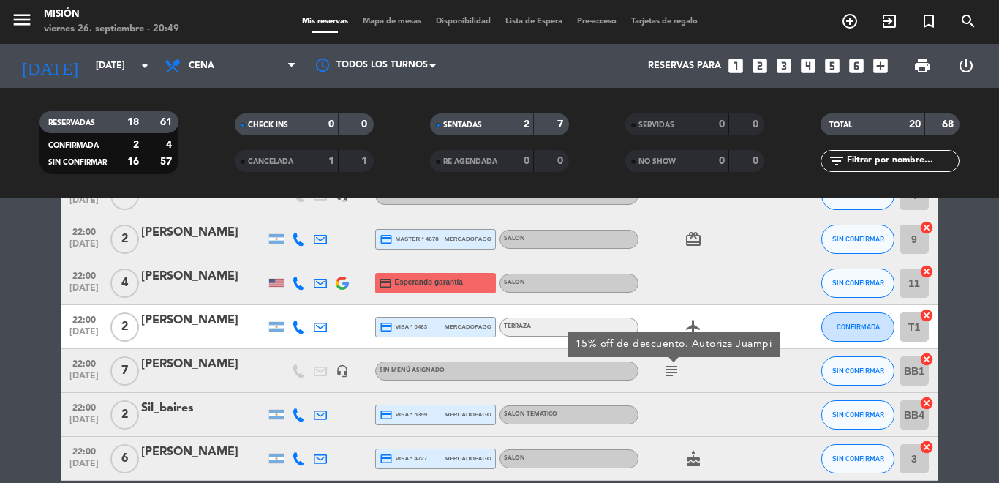
scroll to position [761, 0]
